Goal: Task Accomplishment & Management: Use online tool/utility

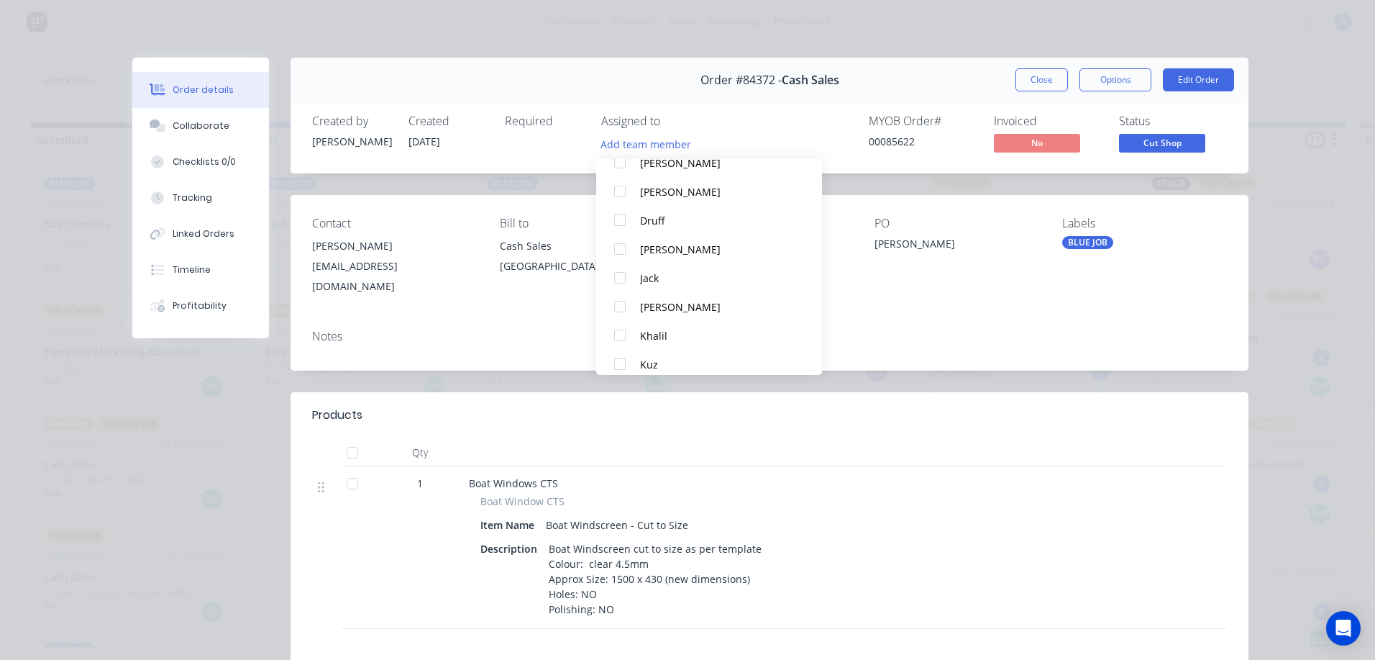
scroll to position [1, 0]
click at [667, 344] on button "Khalil" at bounding box center [709, 335] width 226 height 29
click at [1038, 89] on button "Close" at bounding box center [1042, 79] width 53 height 23
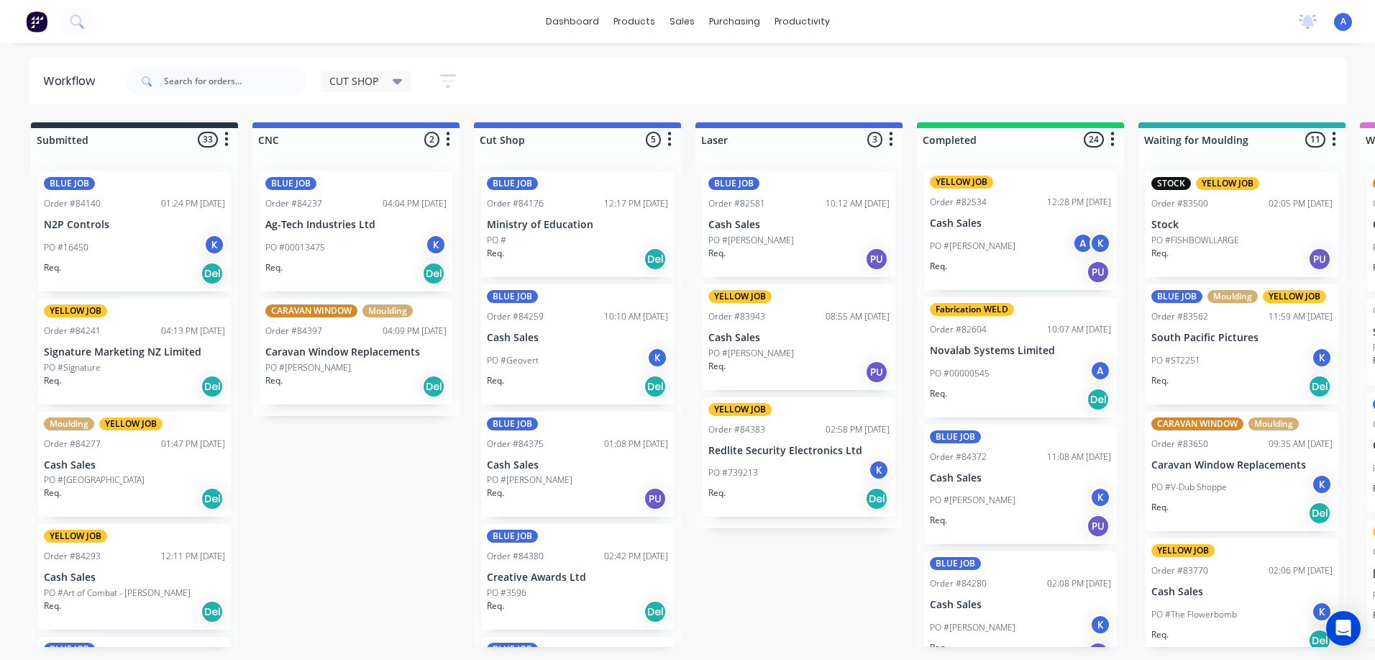
click at [567, 470] on p "Cash Sales" at bounding box center [577, 465] width 181 height 12
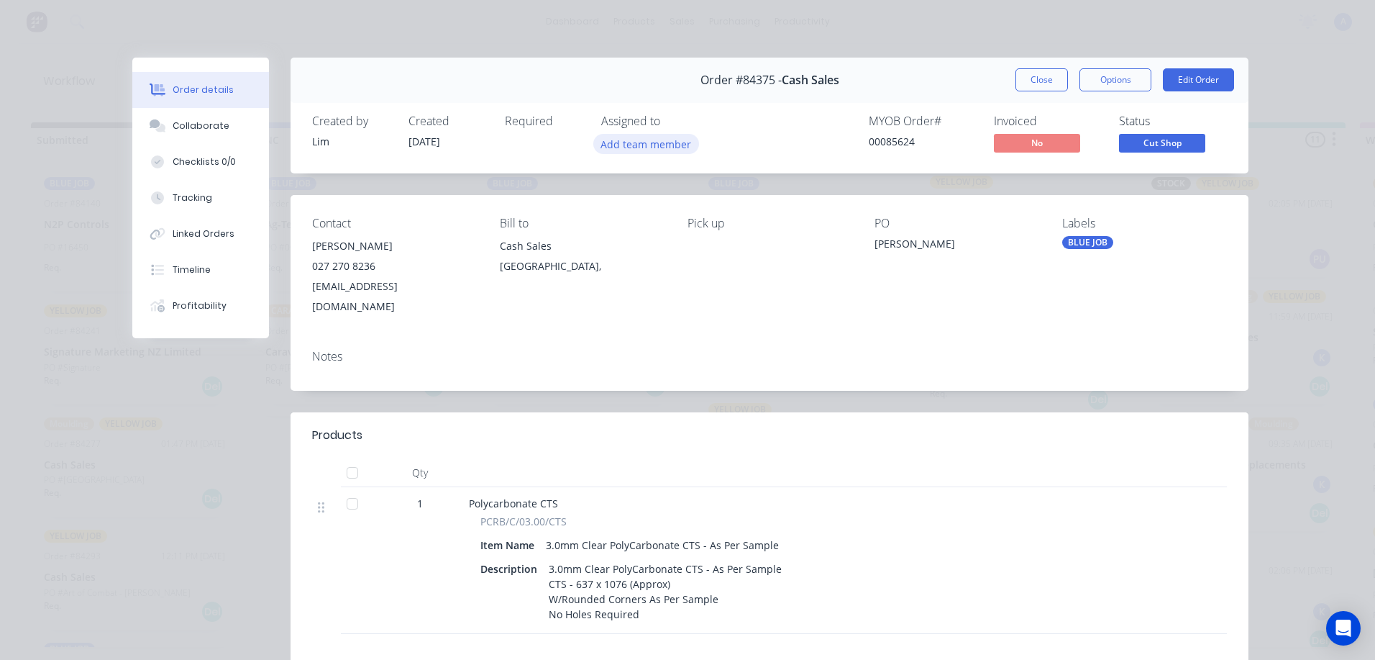
click at [673, 146] on button "Add team member" at bounding box center [646, 143] width 106 height 19
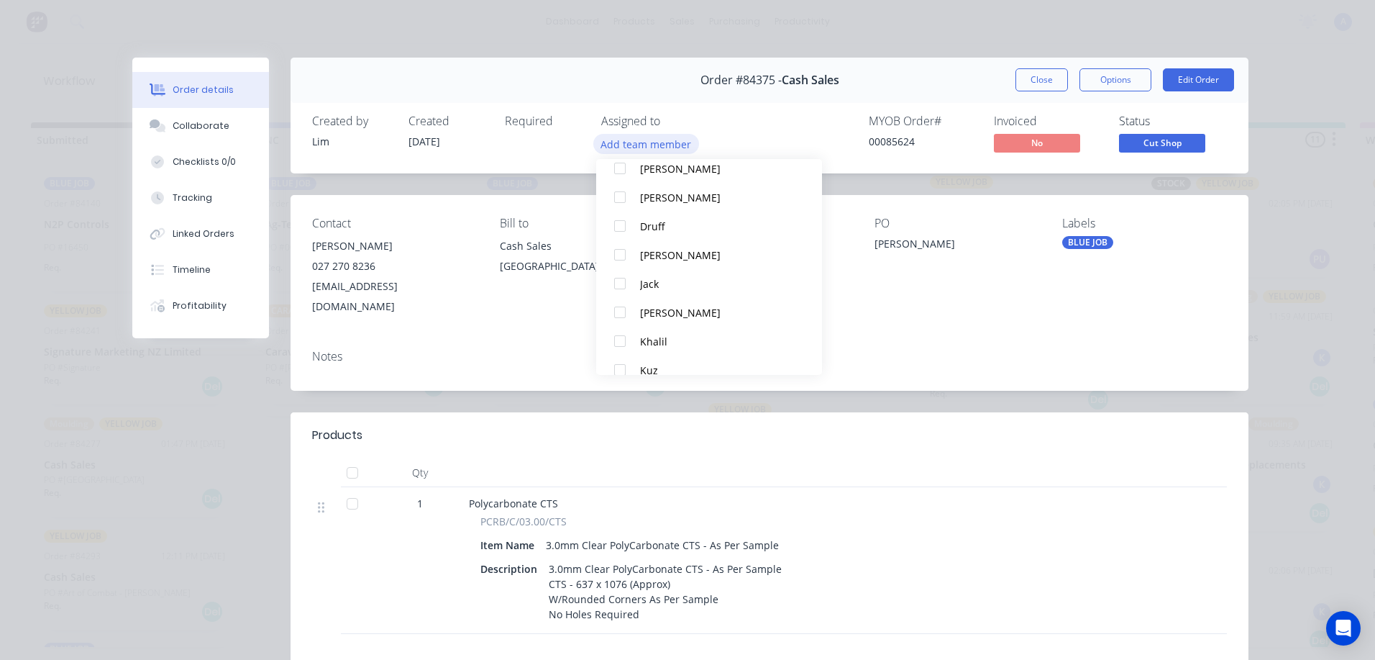
scroll to position [93, 0]
click at [663, 346] on button "Khalil" at bounding box center [709, 332] width 226 height 29
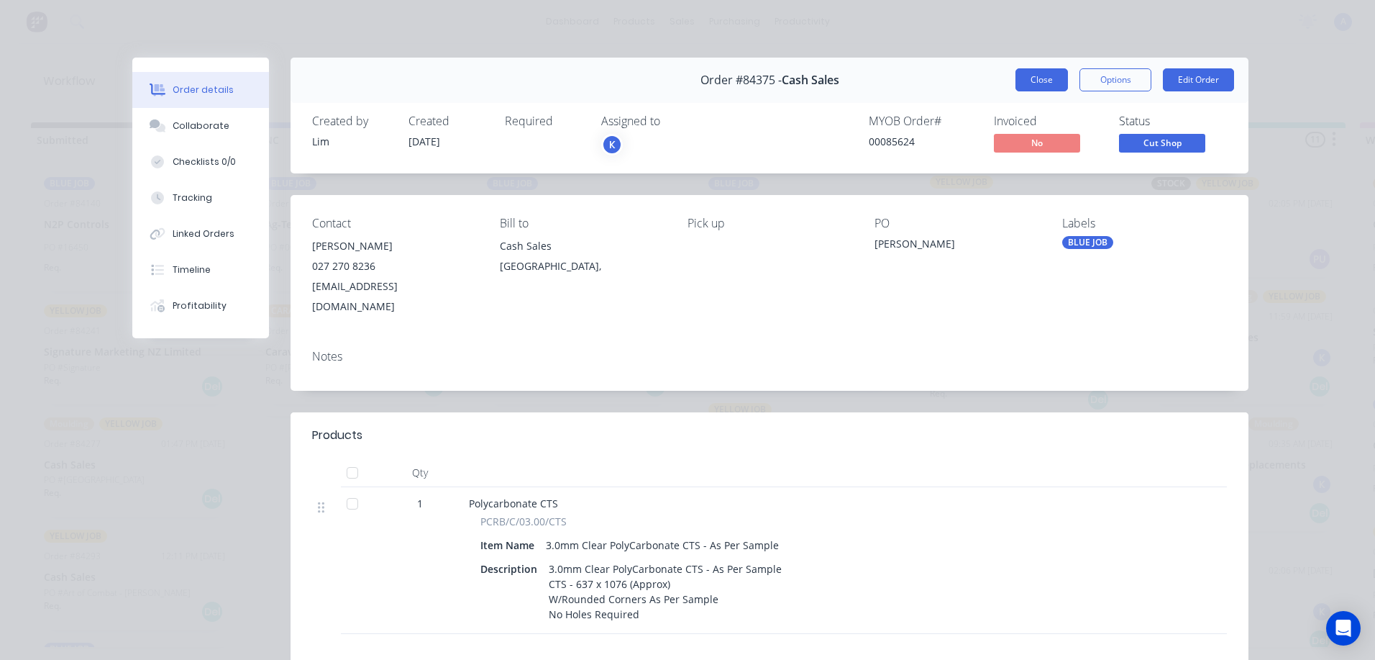
click at [1035, 81] on button "Close" at bounding box center [1042, 79] width 53 height 23
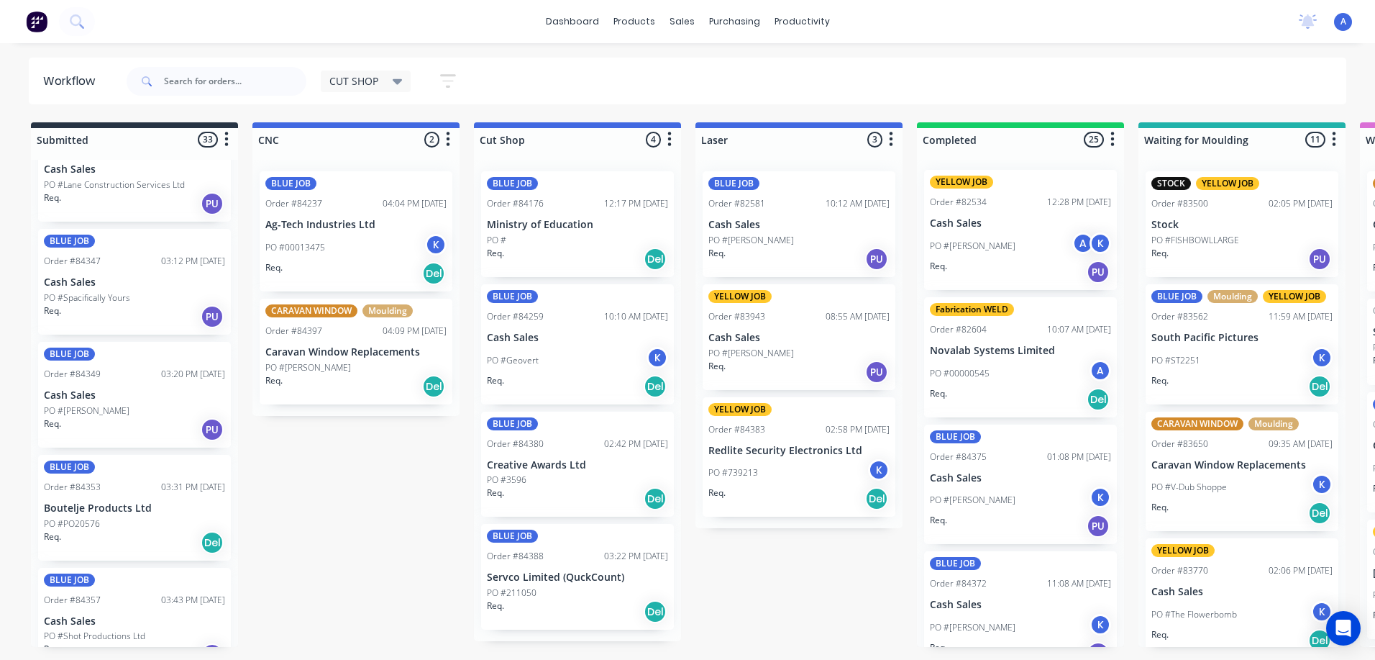
scroll to position [1542, 0]
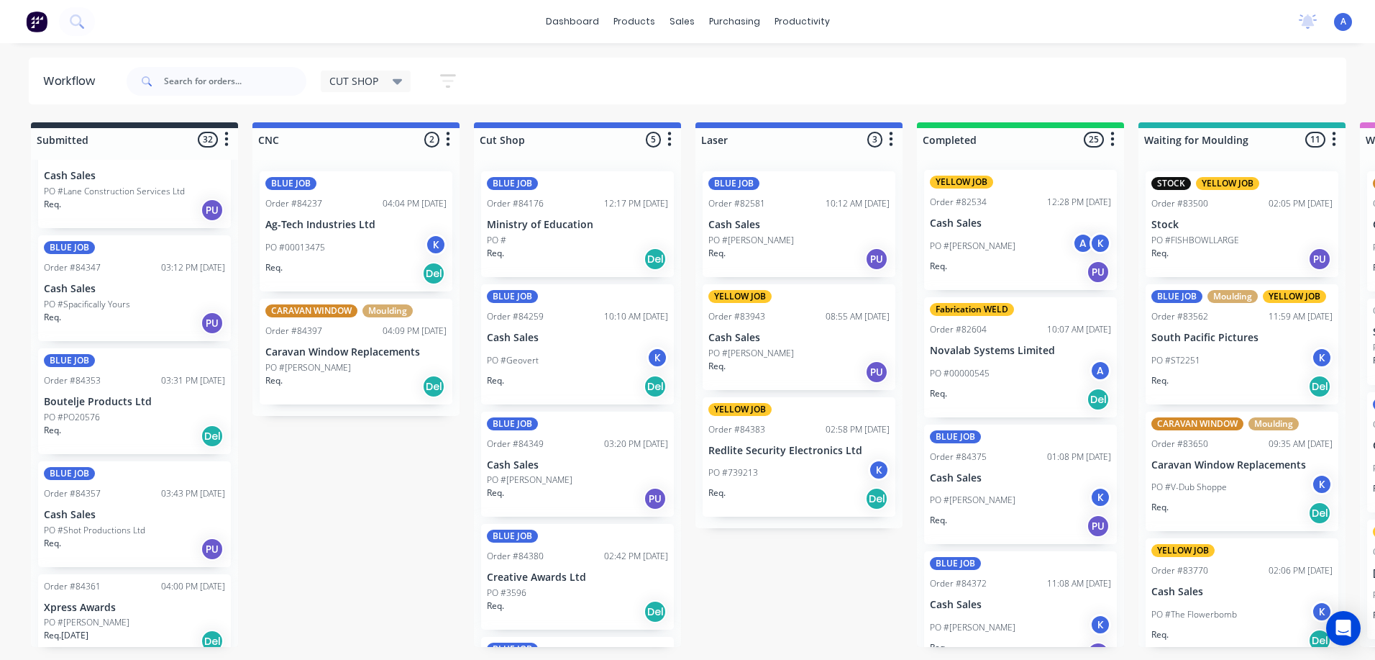
click at [569, 479] on div "PO #[PERSON_NAME]" at bounding box center [577, 479] width 181 height 13
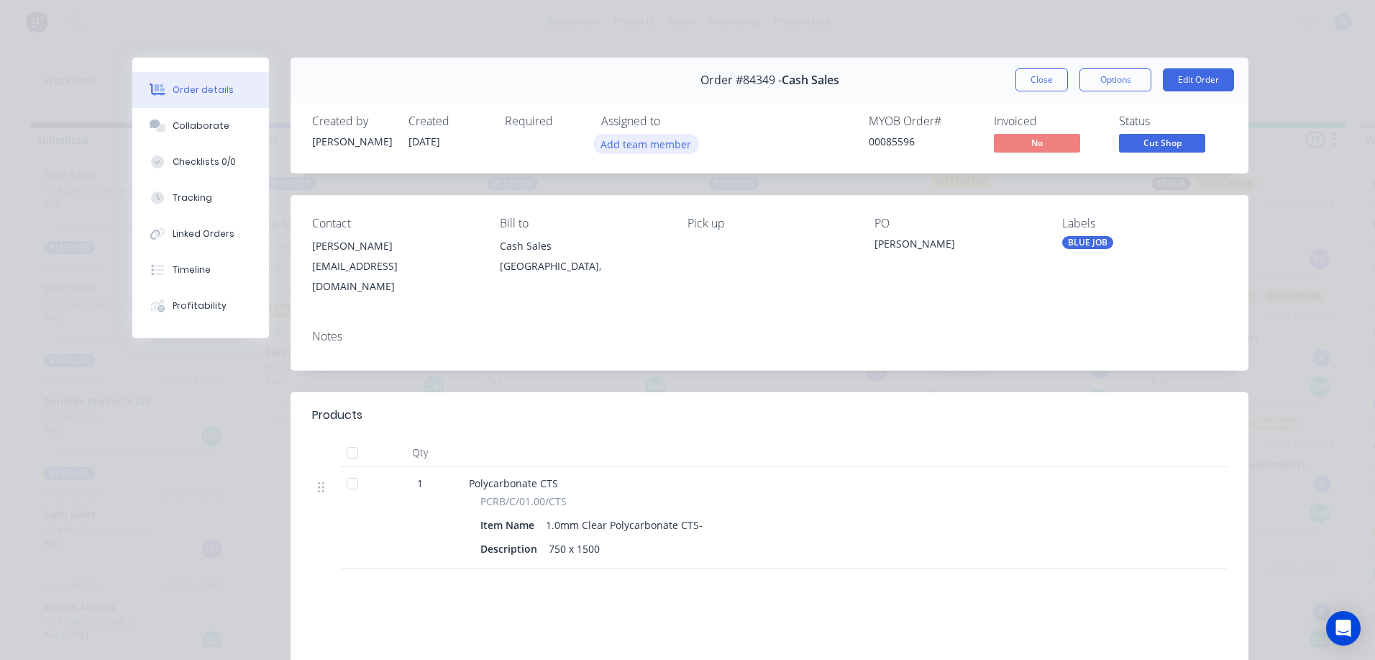
click at [660, 145] on button "Add team member" at bounding box center [646, 143] width 106 height 19
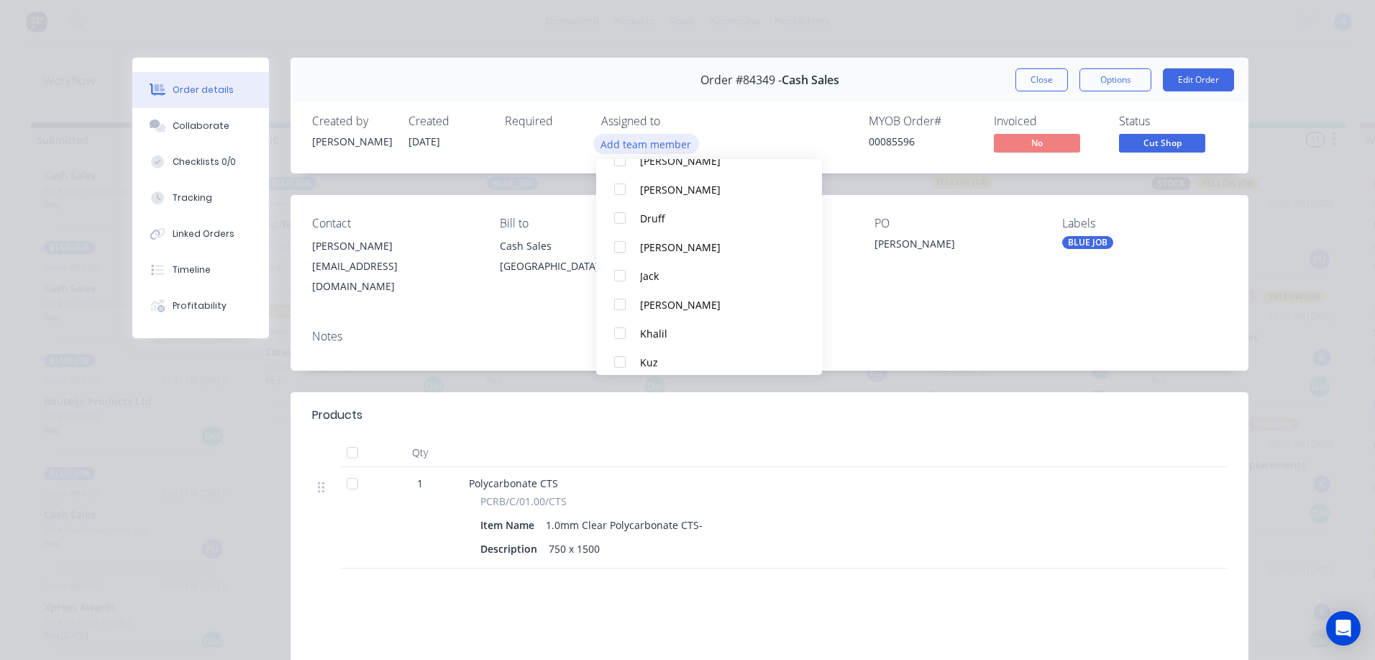
scroll to position [104, 0]
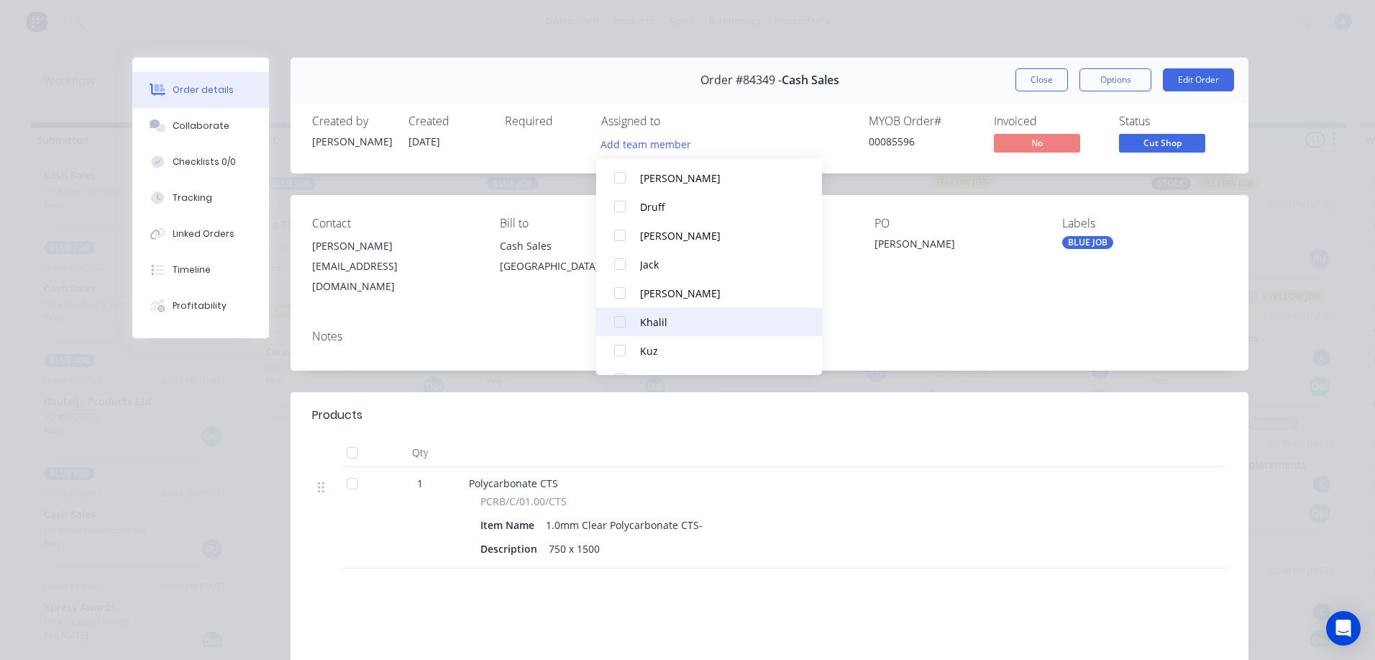
click at [672, 328] on div "Khalil" at bounding box center [716, 321] width 152 height 15
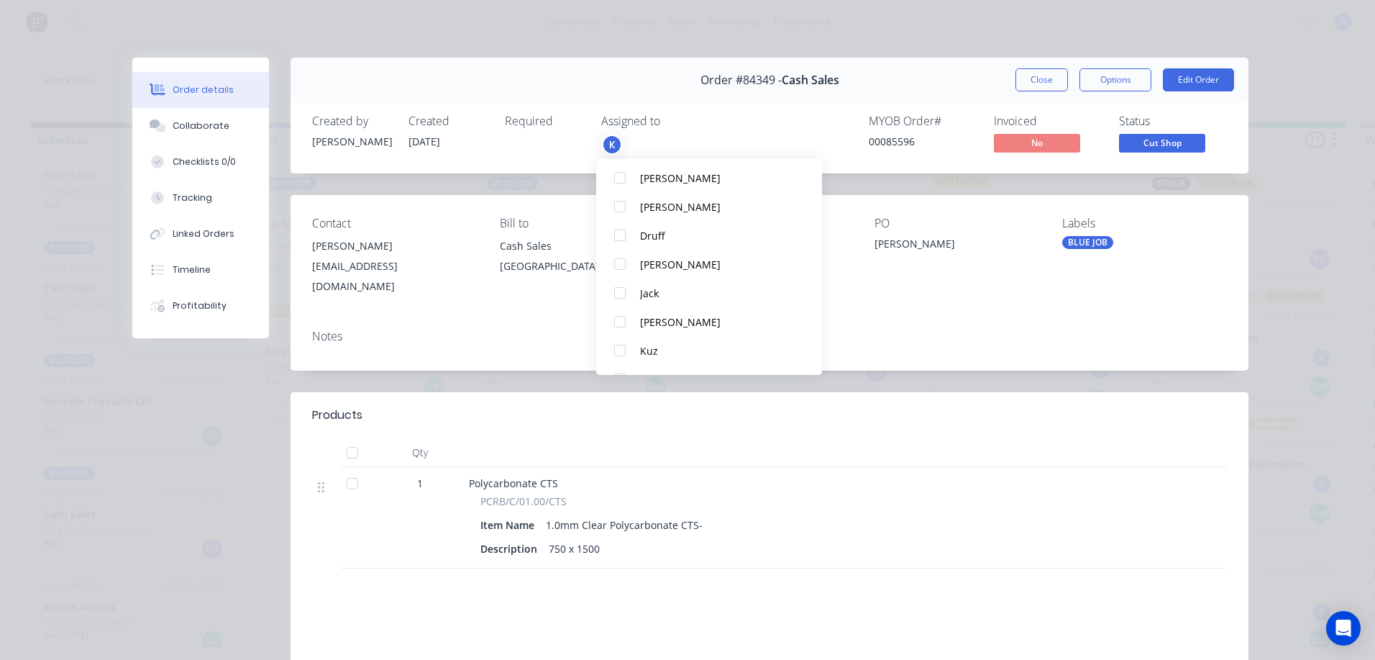
scroll to position [0, 0]
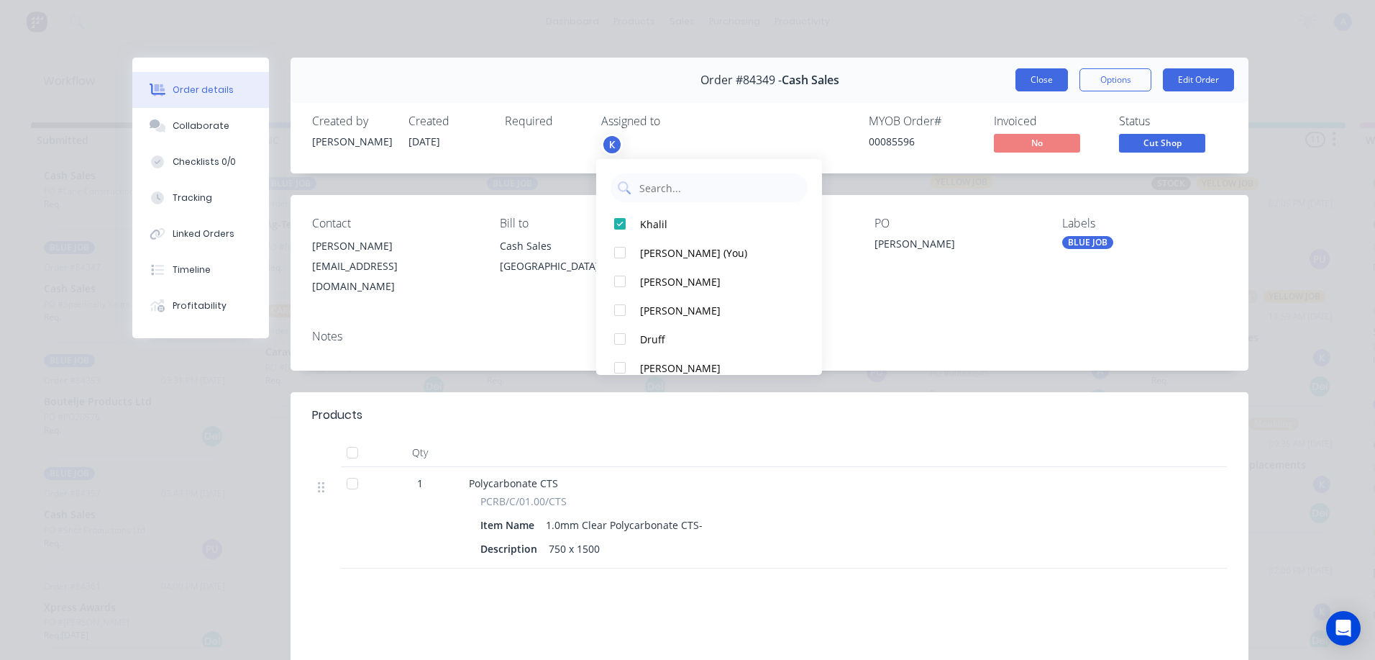
click at [1036, 81] on button "Close" at bounding box center [1042, 79] width 53 height 23
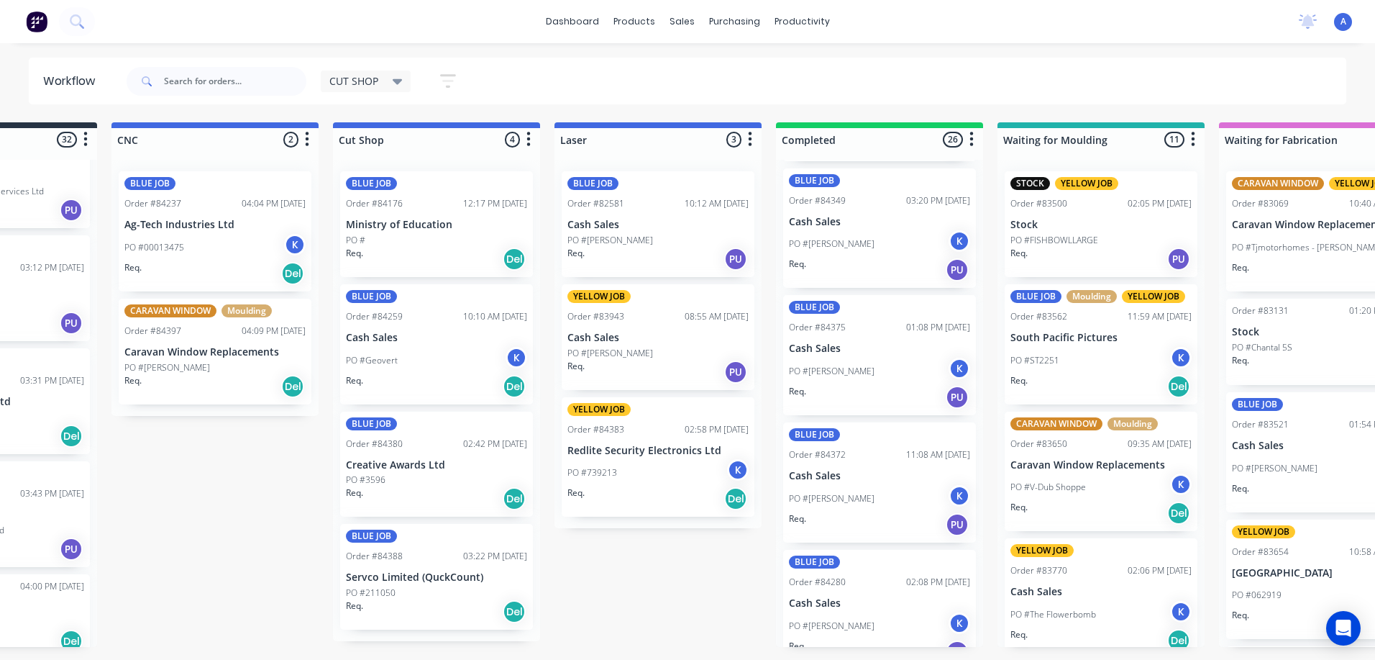
scroll to position [250, 0]
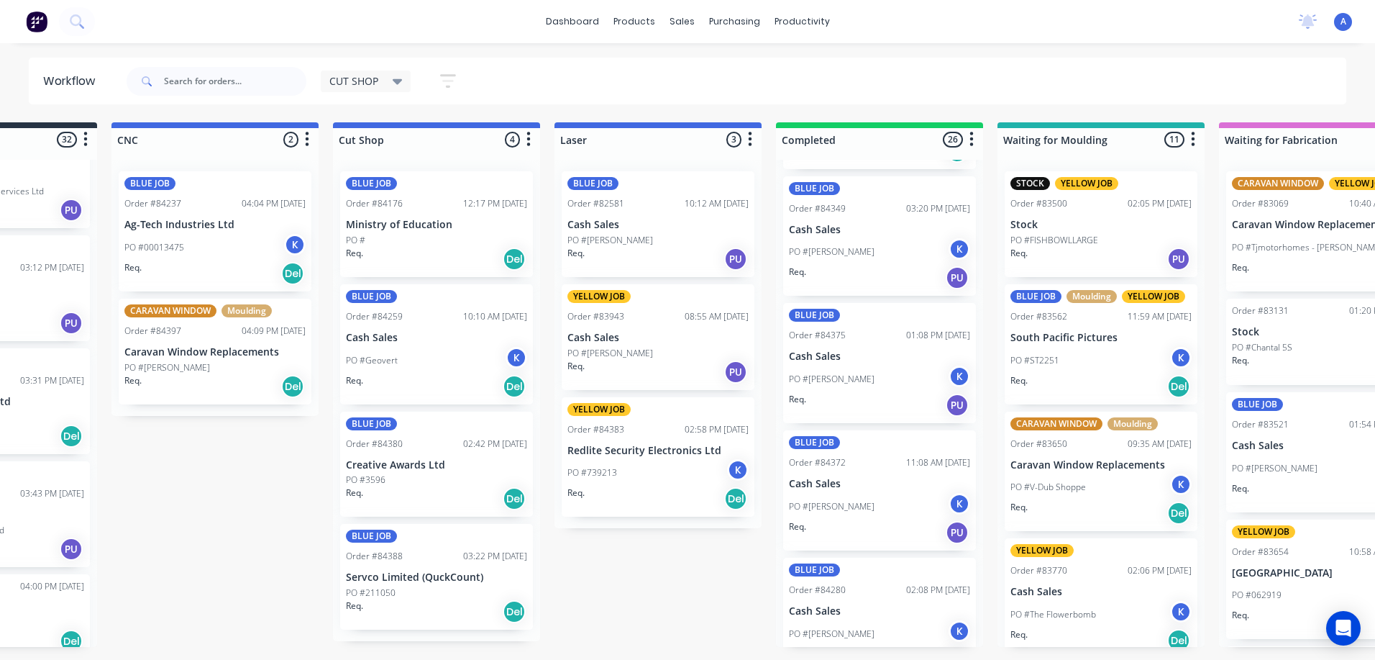
click at [865, 266] on div "Req. PU" at bounding box center [879, 277] width 181 height 24
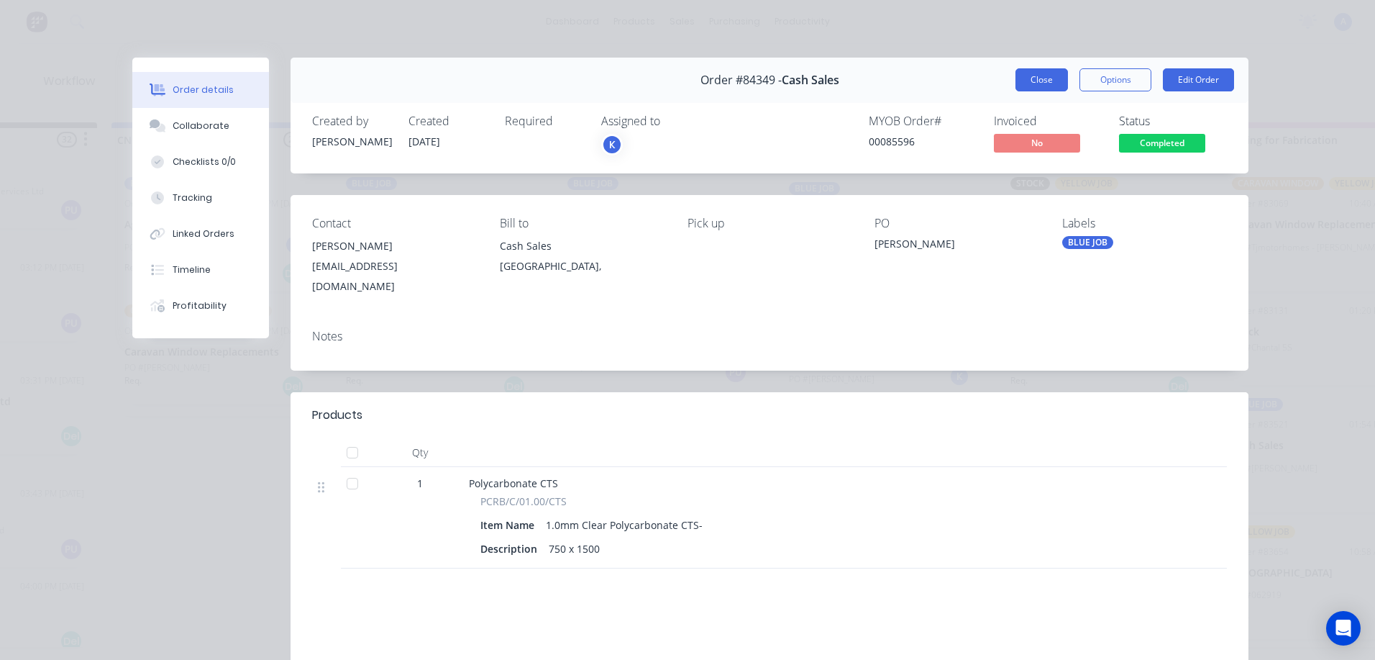
click at [1034, 87] on button "Close" at bounding box center [1042, 79] width 53 height 23
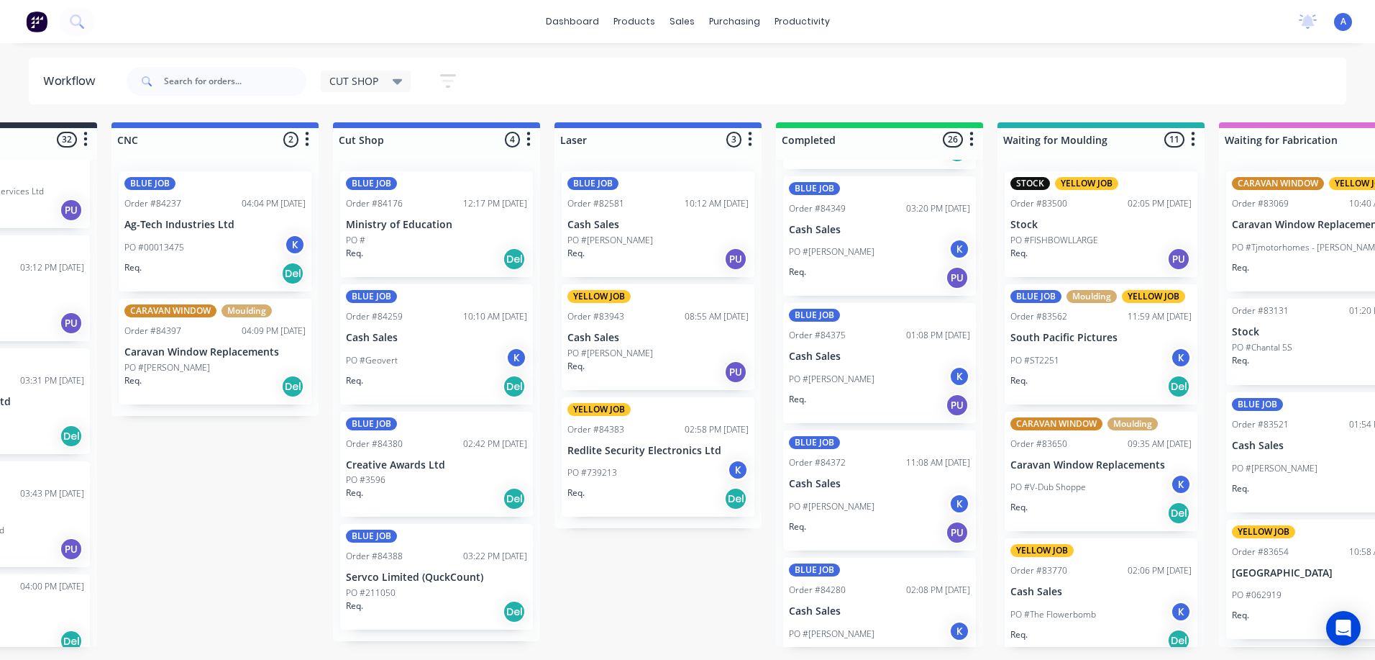
click at [455, 592] on div "PO #211050" at bounding box center [436, 592] width 181 height 13
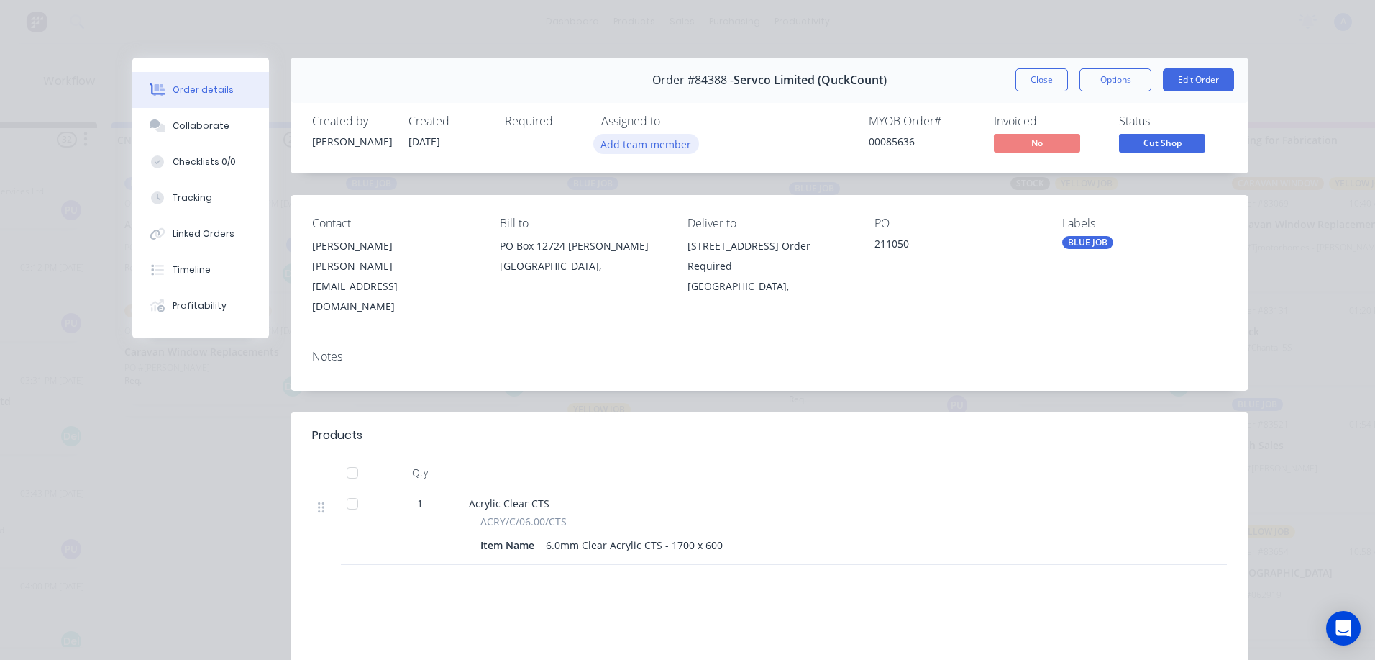
click at [664, 142] on button "Add team member" at bounding box center [646, 143] width 106 height 19
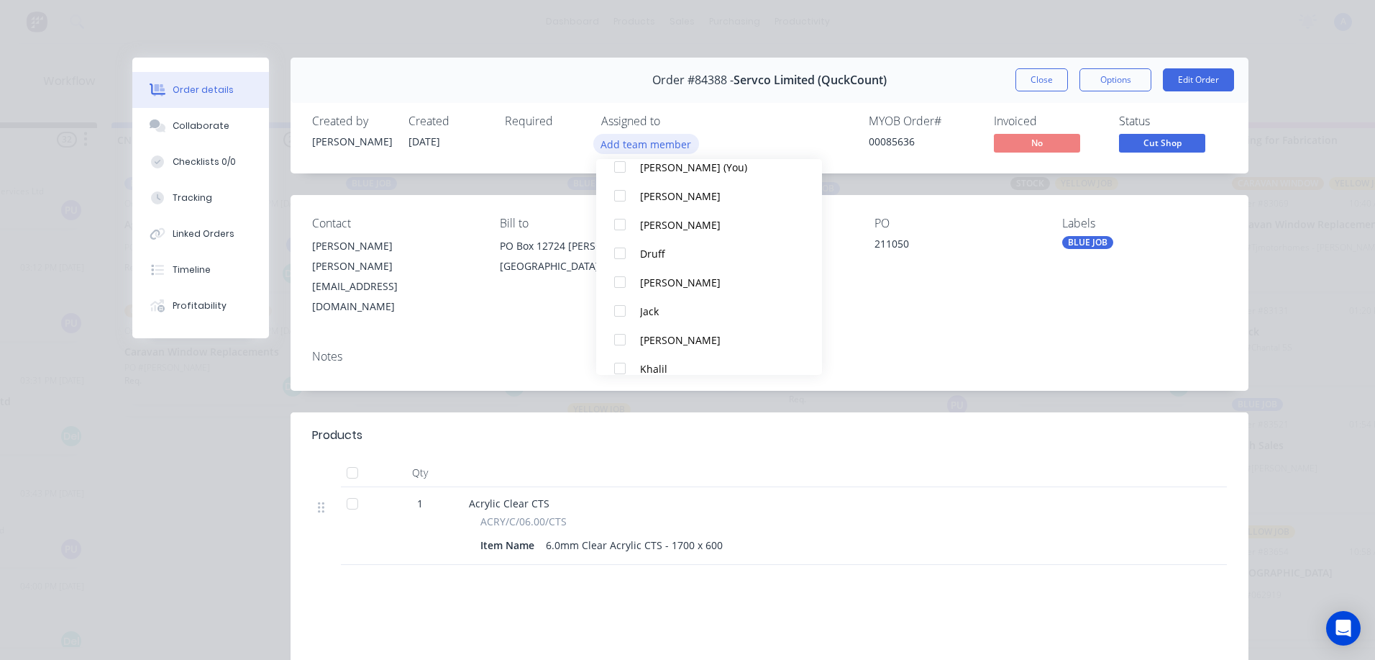
scroll to position [60, 0]
click at [659, 368] on div "Khalil" at bounding box center [716, 365] width 152 height 15
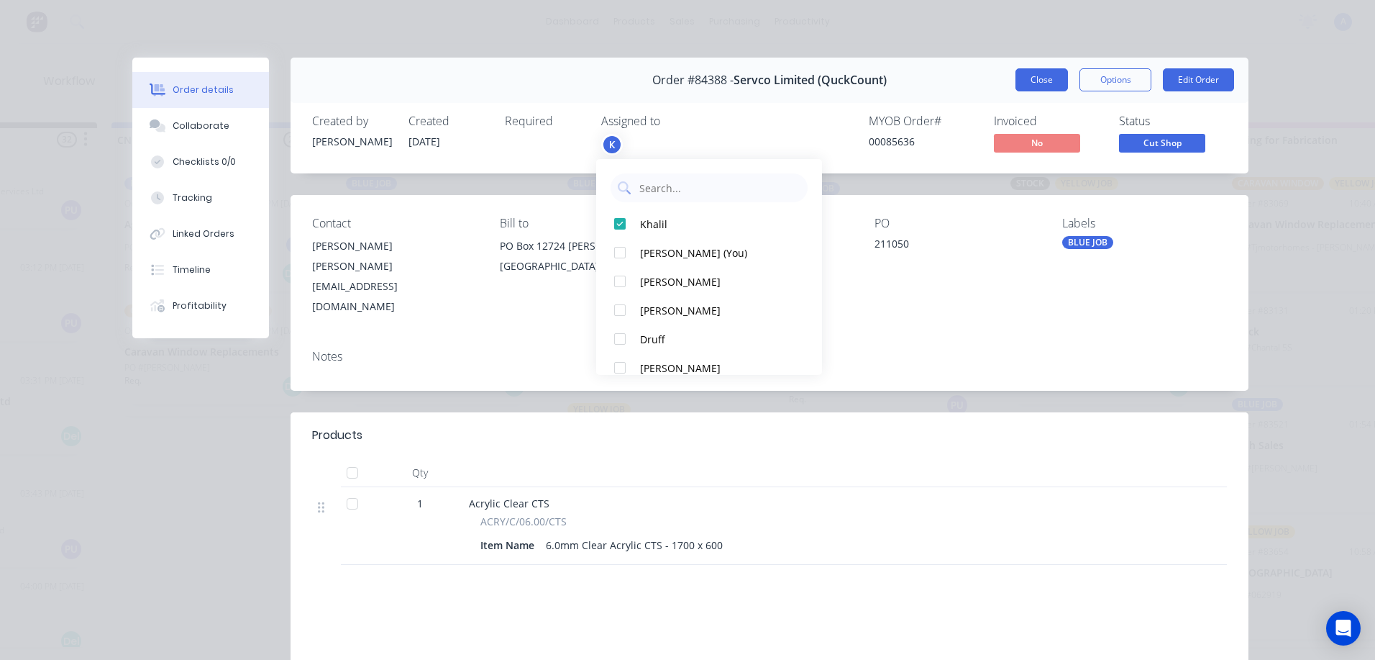
click at [1049, 84] on button "Close" at bounding box center [1042, 79] width 53 height 23
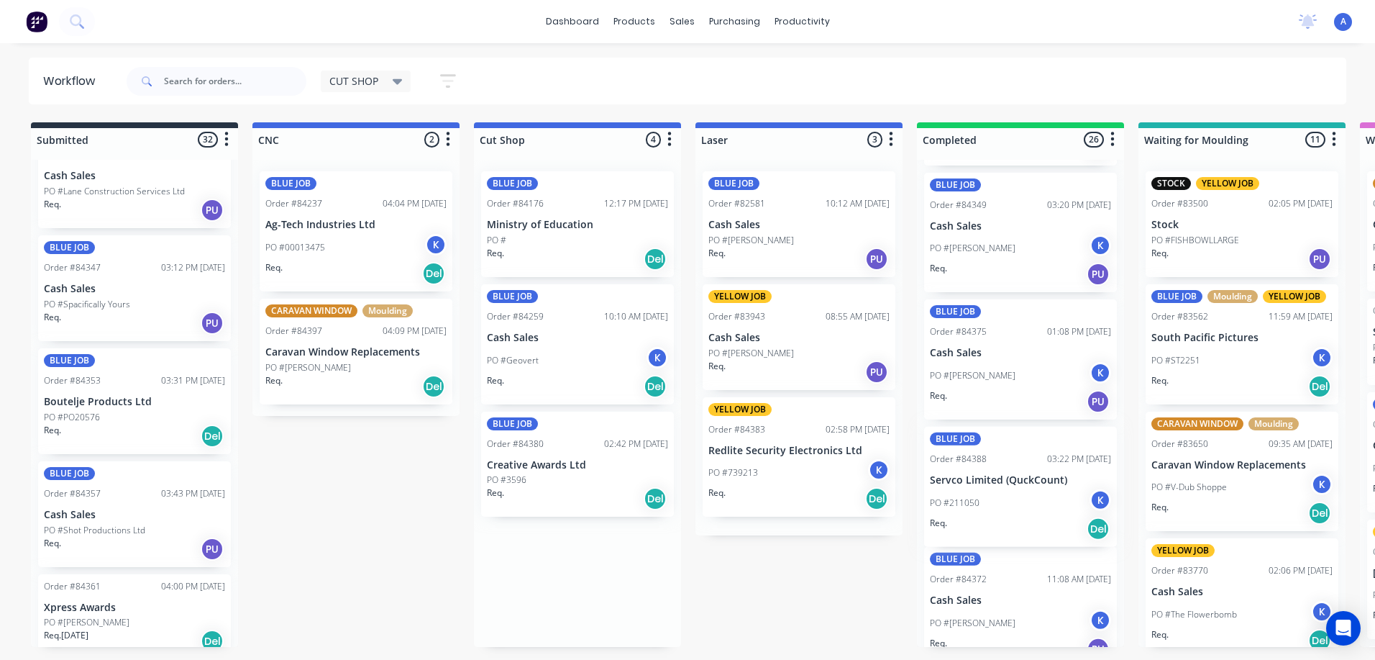
scroll to position [253, 0]
